Goal: Transaction & Acquisition: Purchase product/service

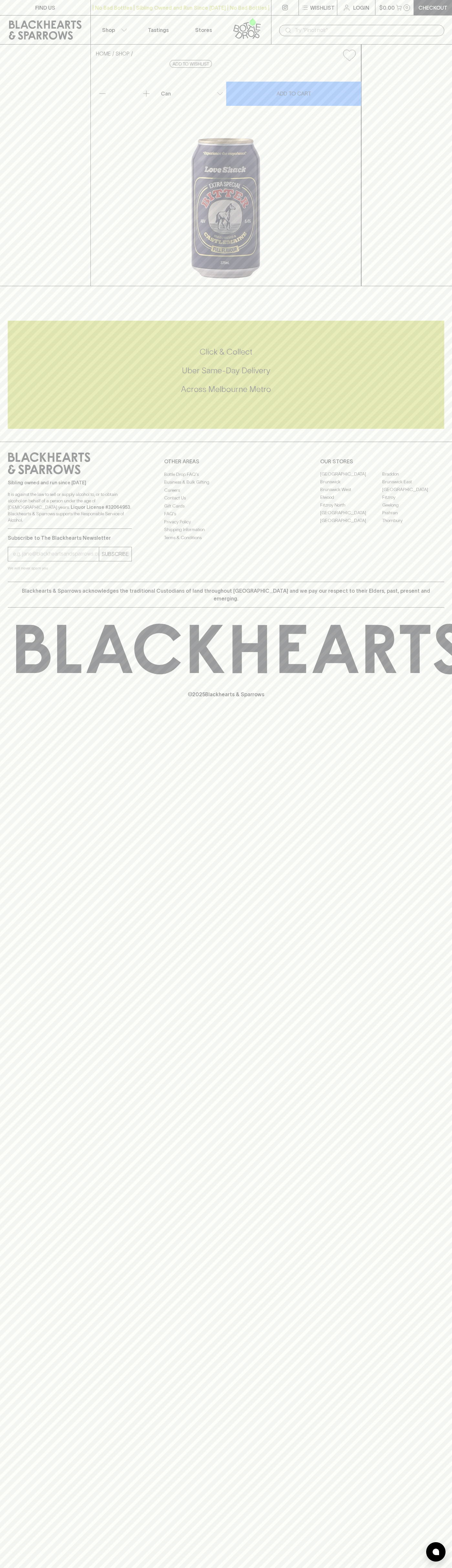
click at [431, 674] on icon at bounding box center [453, 649] width 873 height 51
click at [74, 1568] on html "FIND US | No Bad Bottles | Sibling Owned and Run Since 2006 | No Bad Bottles | …" at bounding box center [226, 784] width 452 height 1568
click at [29, 603] on p "Blackhearts & Sparrows acknowledges the traditional Custodians of land througho…" at bounding box center [226, 594] width 427 height 16
